Goal: Task Accomplishment & Management: Use online tool/utility

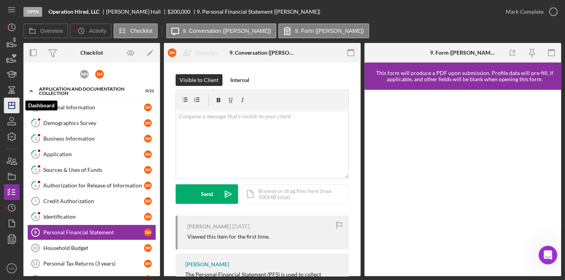
click at [13, 107] on icon "Icon/Dashboard" at bounding box center [12, 106] width 20 height 20
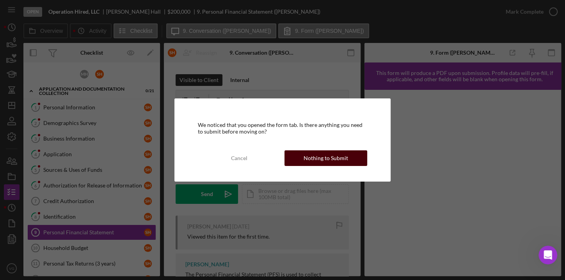
click at [330, 162] on div "Nothing to Submit" at bounding box center [326, 158] width 45 height 16
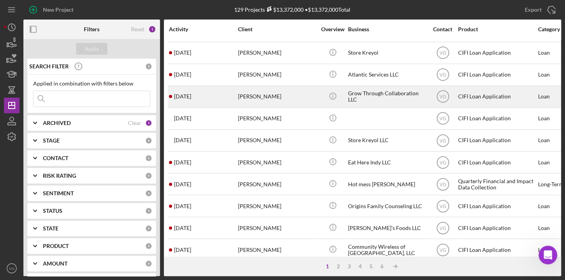
scroll to position [35, 0]
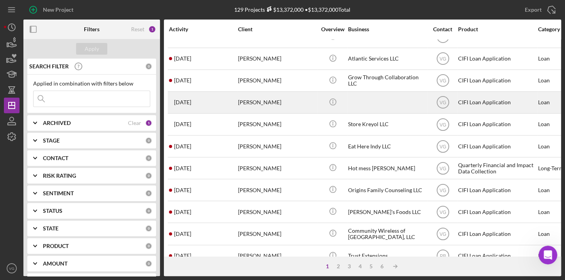
click at [261, 105] on div "[PERSON_NAME]" at bounding box center [277, 102] width 78 height 21
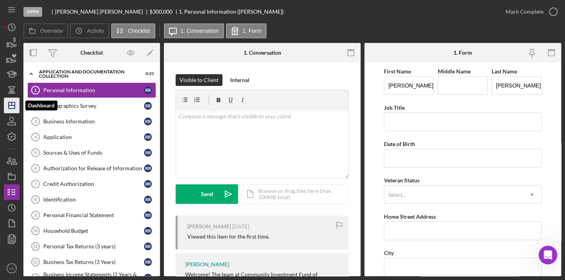
click at [4, 104] on icon "Icon/Dashboard" at bounding box center [12, 106] width 20 height 20
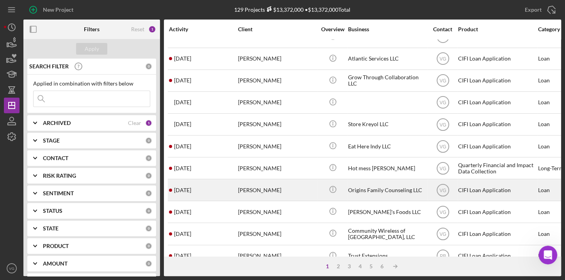
scroll to position [71, 0]
